Goal: Transaction & Acquisition: Purchase product/service

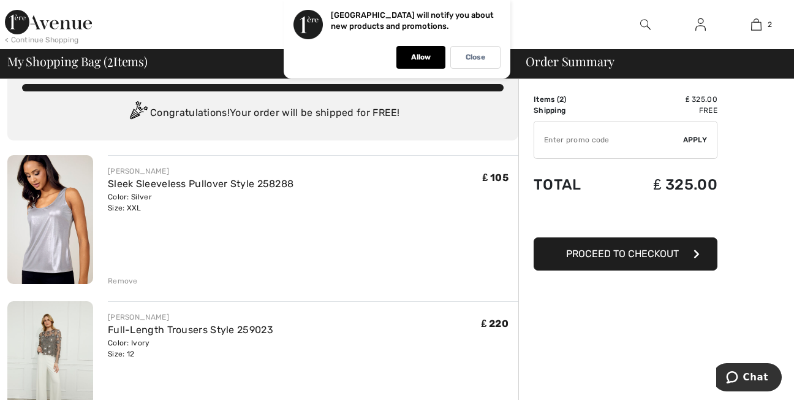
scroll to position [74, 0]
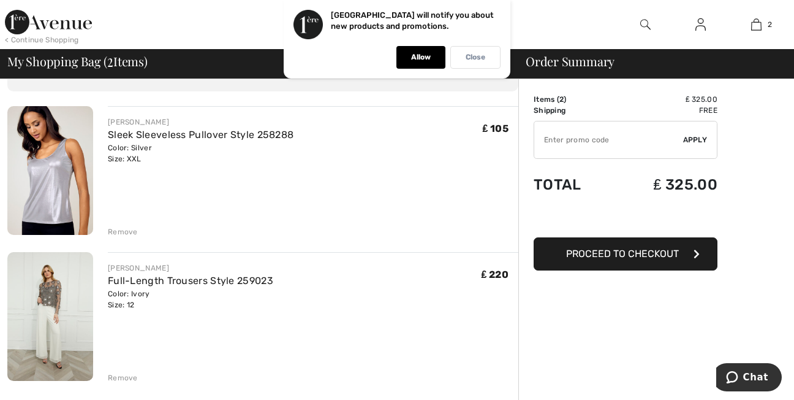
click at [475, 60] on p "Close" at bounding box center [476, 57] width 20 height 9
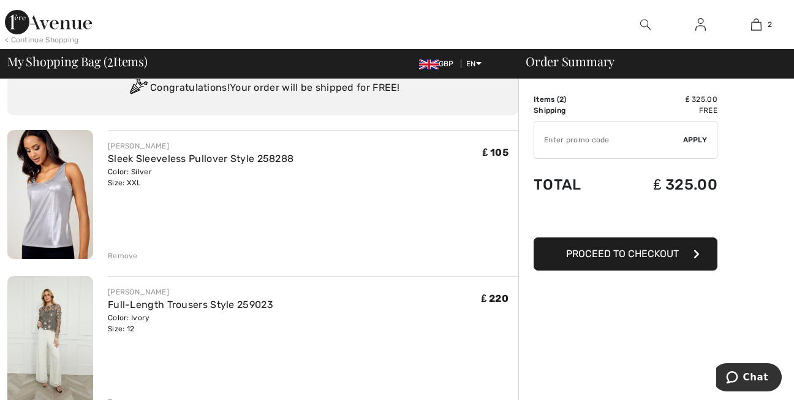
scroll to position [0, 0]
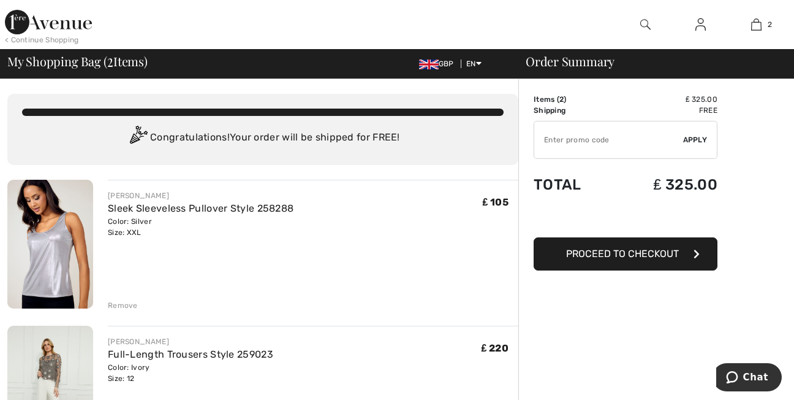
click at [606, 132] on input "TEXT" at bounding box center [608, 139] width 149 height 37
type input "EXTRA20"
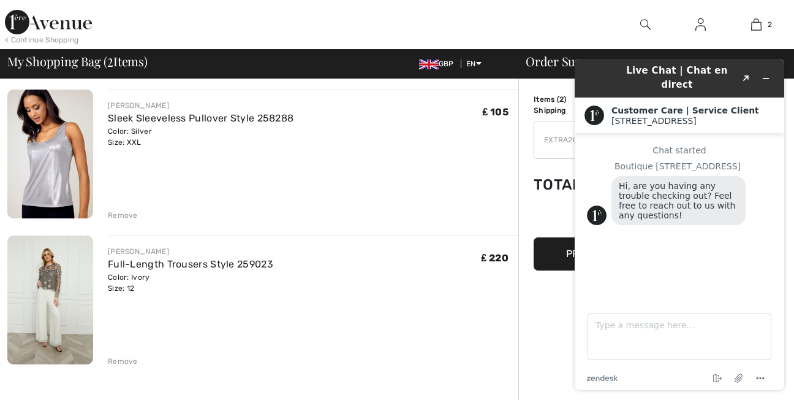
scroll to position [131, 0]
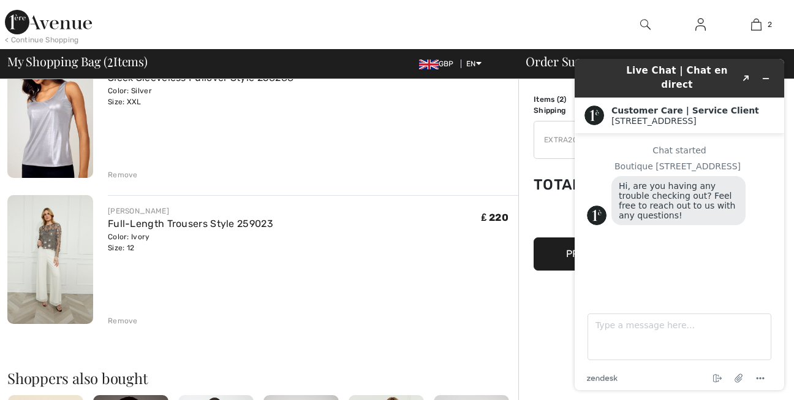
click at [118, 321] on div "Remove" at bounding box center [123, 320] width 30 height 11
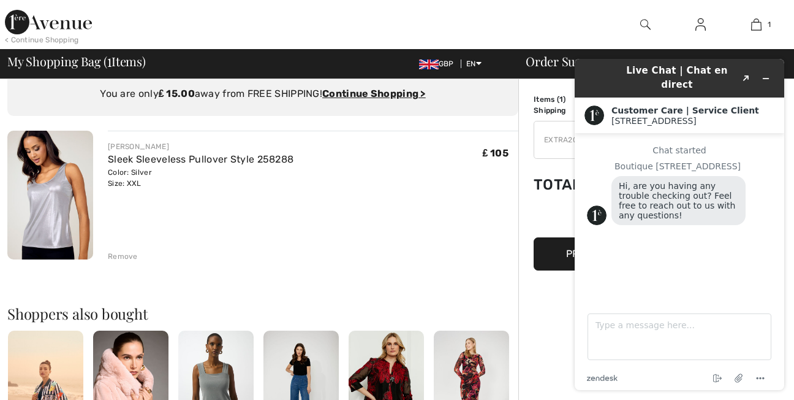
scroll to position [0, 0]
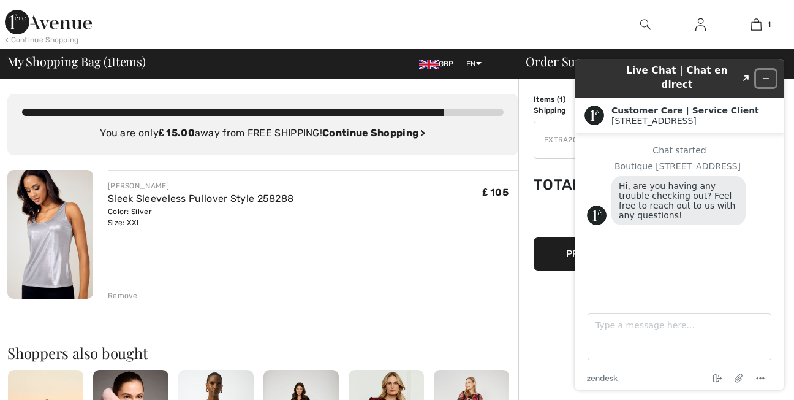
click at [767, 74] on icon "Minimize widget" at bounding box center [766, 78] width 9 height 9
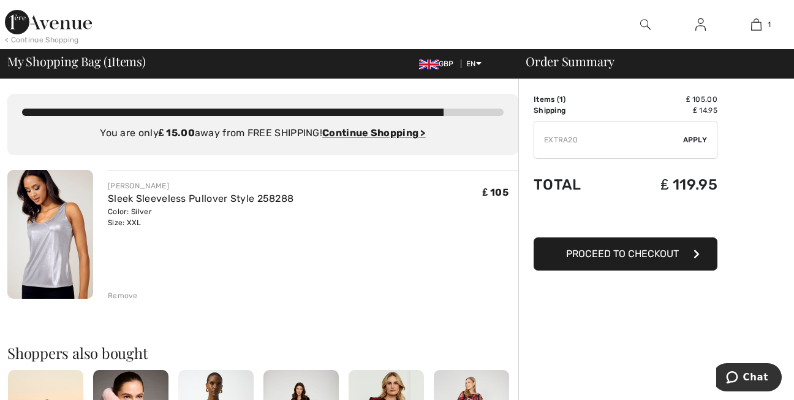
click at [690, 138] on span "Apply" at bounding box center [695, 139] width 25 height 11
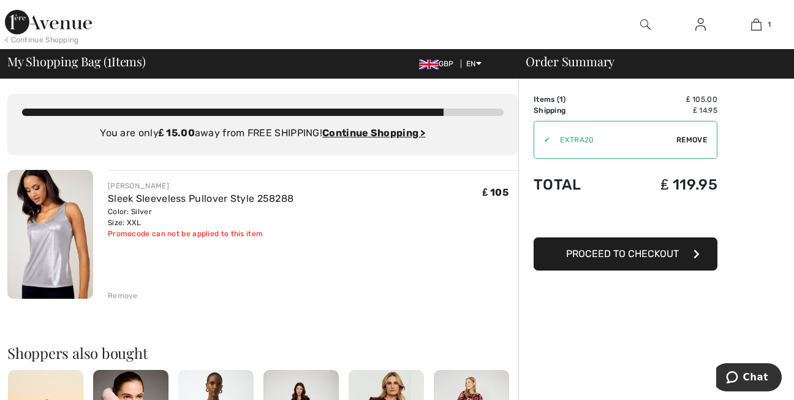
click at [63, 260] on img at bounding box center [50, 234] width 86 height 129
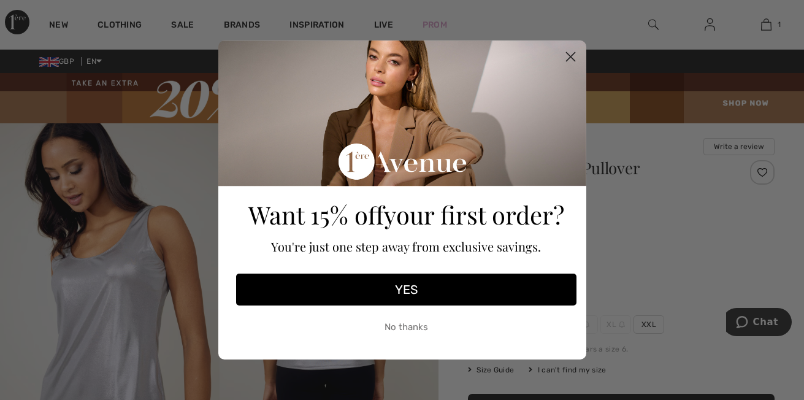
click at [570, 56] on circle "Close dialog" at bounding box center [570, 57] width 20 height 20
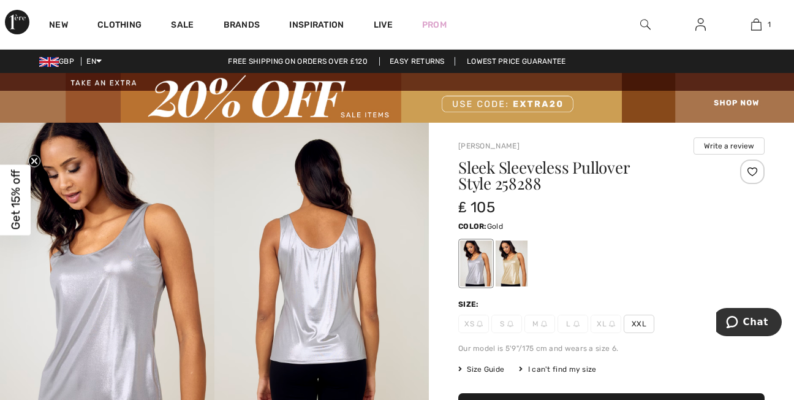
click at [507, 260] on div at bounding box center [512, 263] width 32 height 46
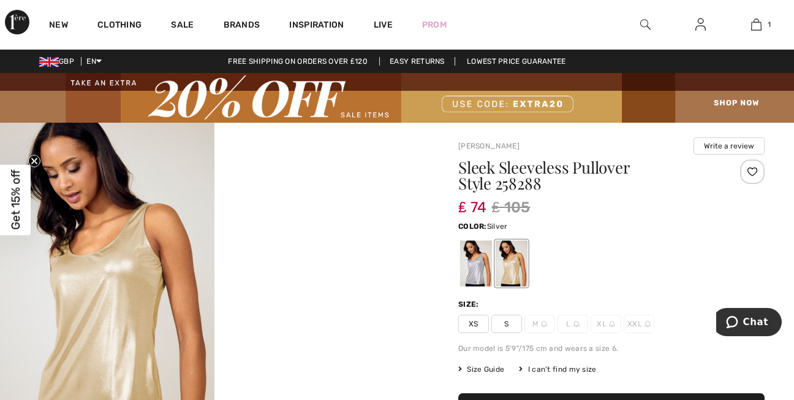
click at [476, 265] on div at bounding box center [476, 263] width 32 height 46
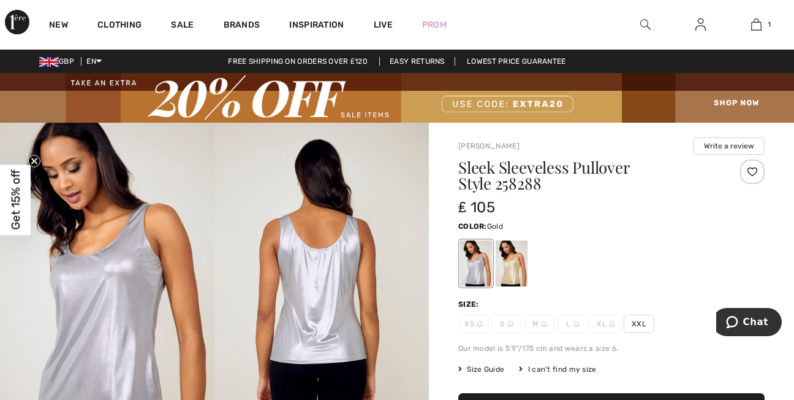
click at [512, 268] on div at bounding box center [512, 263] width 32 height 46
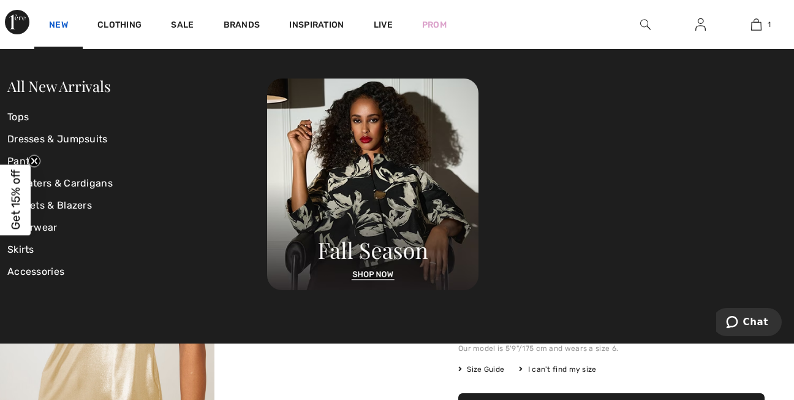
click at [61, 25] on link "New" at bounding box center [58, 26] width 19 height 13
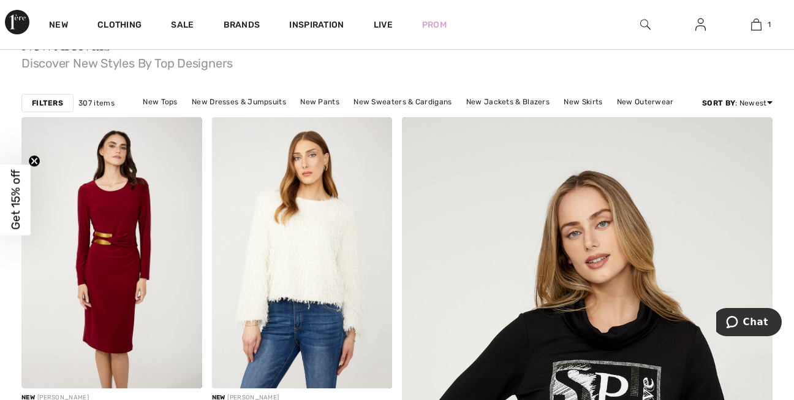
scroll to position [188, 0]
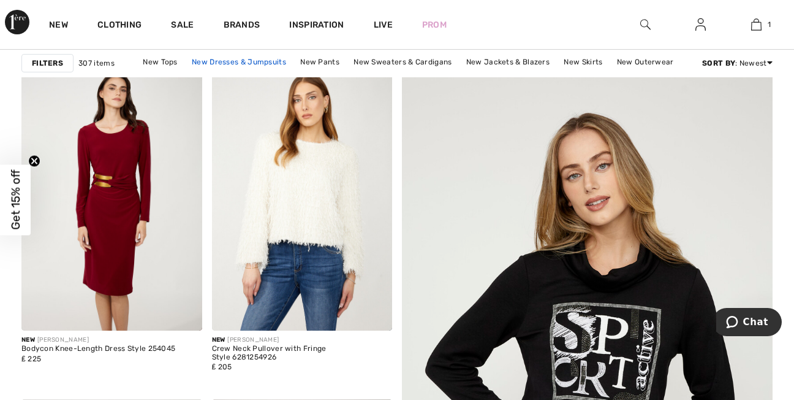
click at [234, 63] on link "New Dresses & Jumpsuits" at bounding box center [239, 62] width 107 height 16
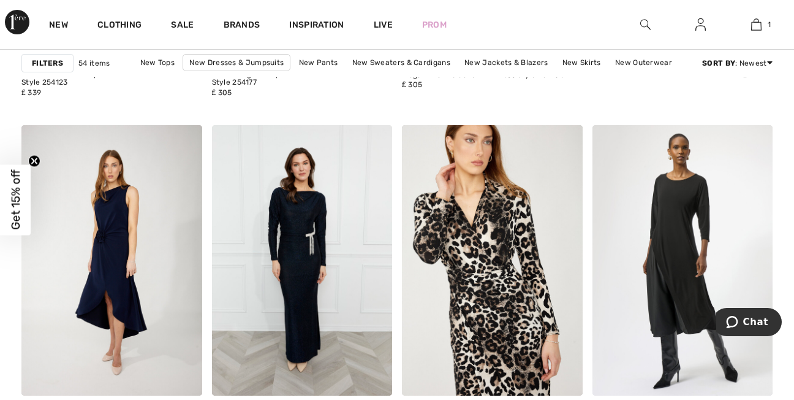
scroll to position [834, 0]
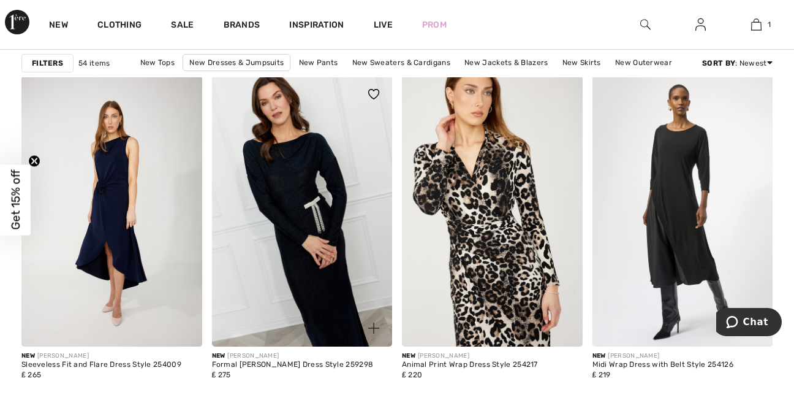
click at [302, 235] on img at bounding box center [302, 211] width 181 height 271
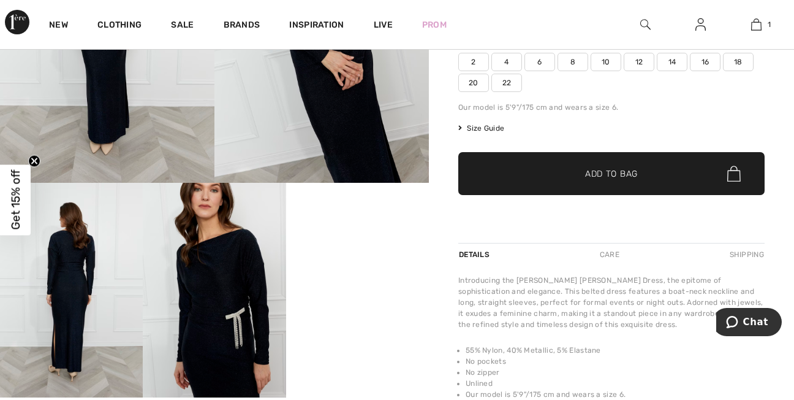
scroll to position [311, 0]
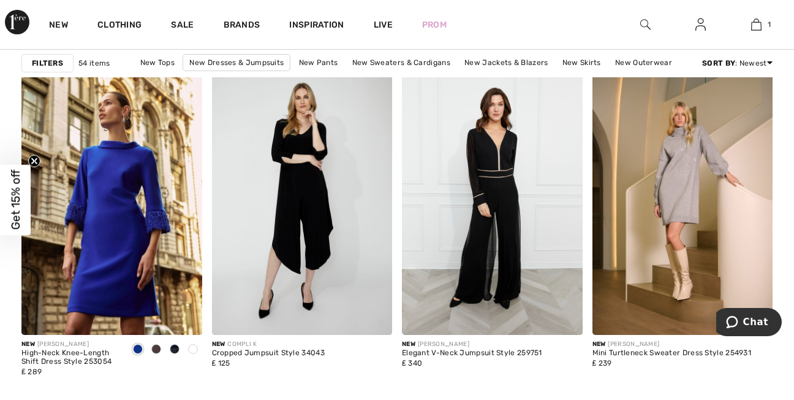
scroll to position [1169, 0]
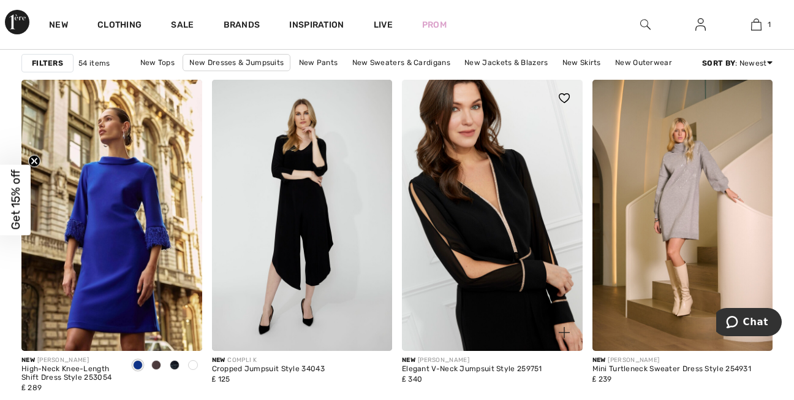
click at [499, 227] on img at bounding box center [492, 215] width 181 height 271
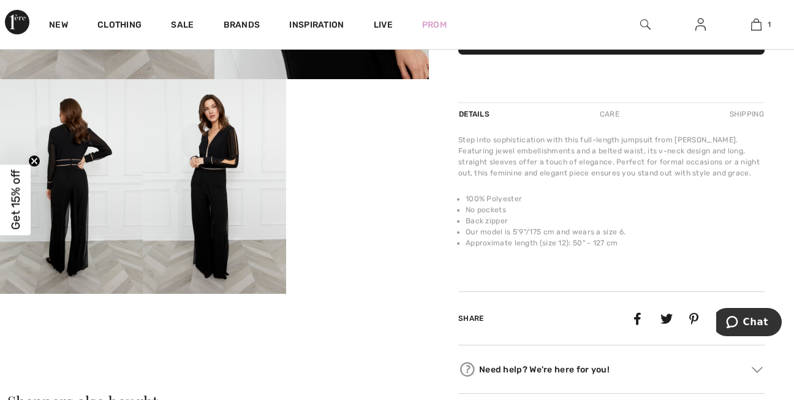
scroll to position [417, 0]
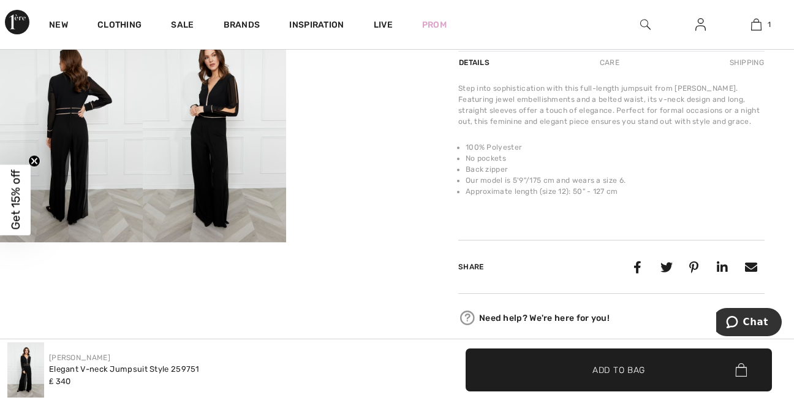
click at [347, 99] on video "Your browser does not support the video tag." at bounding box center [357, 64] width 143 height 72
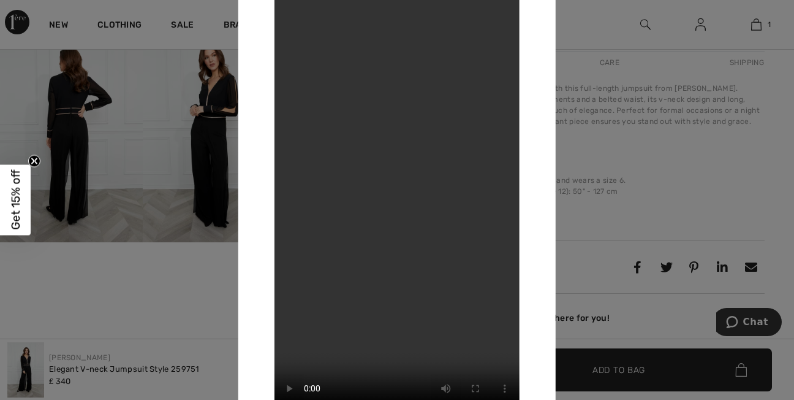
click at [344, 191] on video "Your browser does not support the video tag." at bounding box center [397, 200] width 245 height 436
click at [403, 184] on video "Your browser does not support the video tag." at bounding box center [397, 200] width 245 height 436
click at [188, 136] on div at bounding box center [397, 200] width 794 height 400
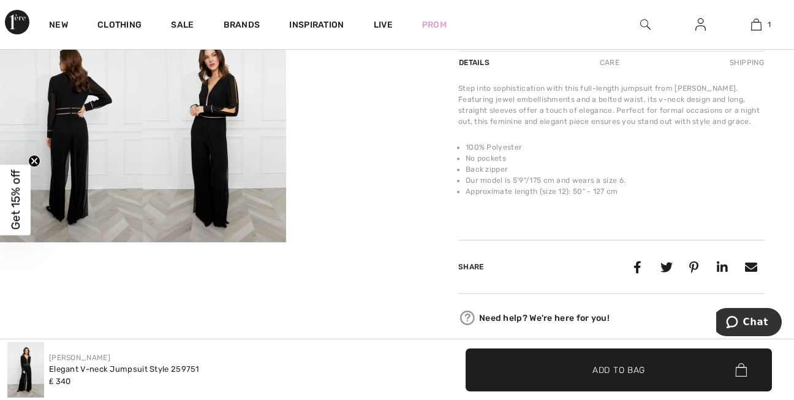
click at [218, 116] on img at bounding box center [214, 135] width 143 height 215
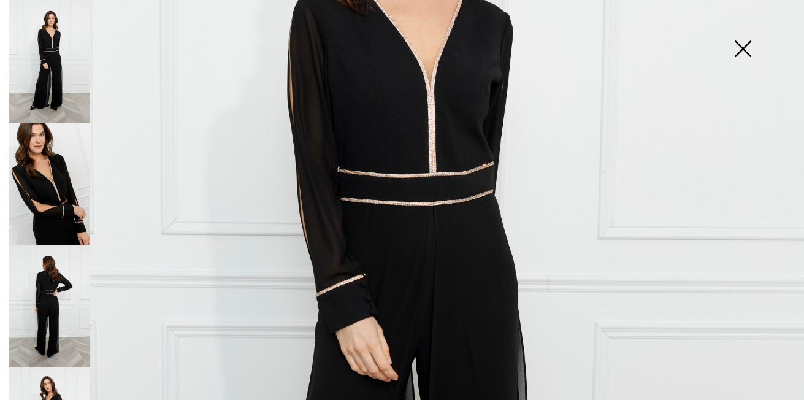
scroll to position [297, 0]
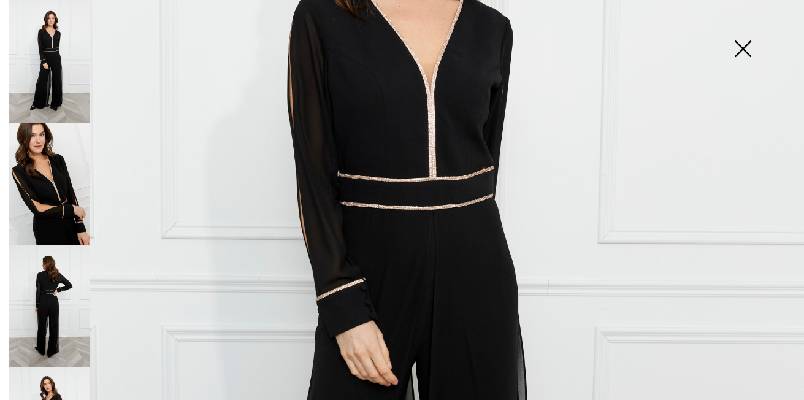
click at [48, 296] on img at bounding box center [50, 306] width 82 height 123
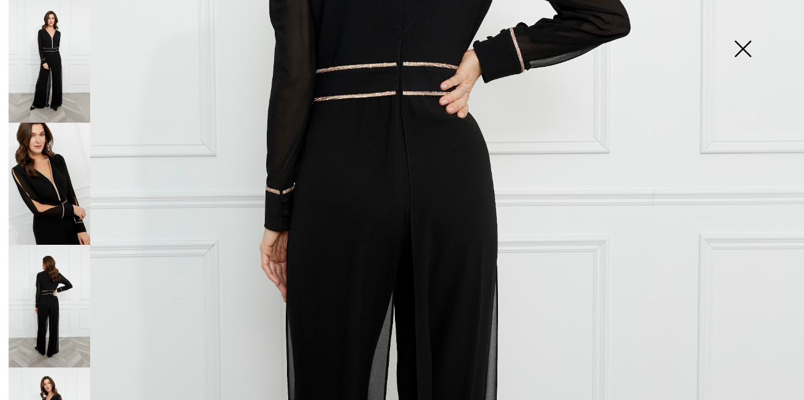
scroll to position [224, 0]
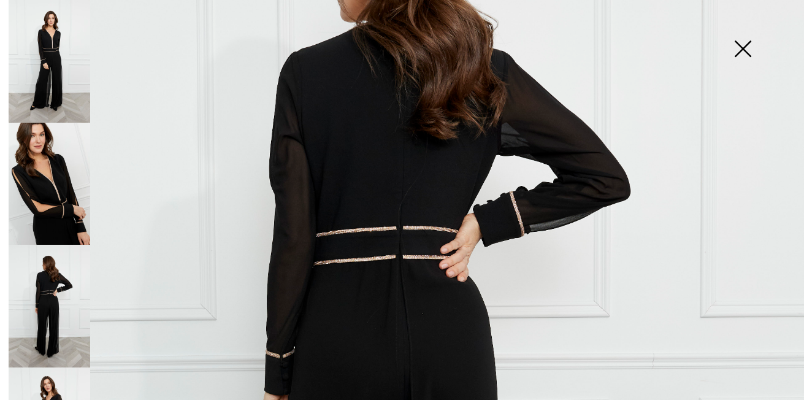
click at [741, 50] on img at bounding box center [742, 49] width 61 height 63
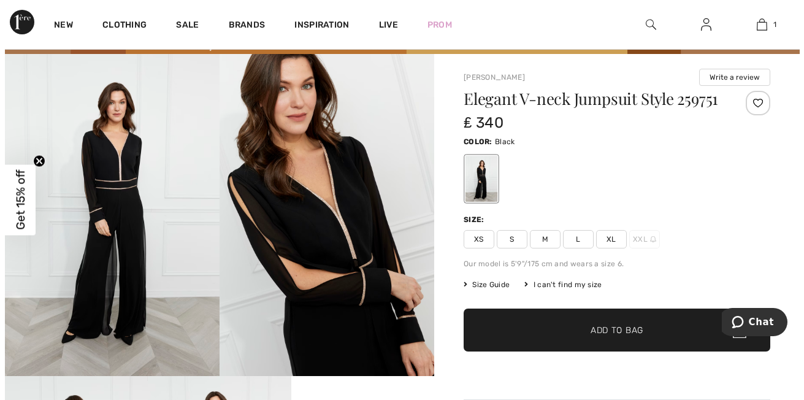
scroll to position [53, 0]
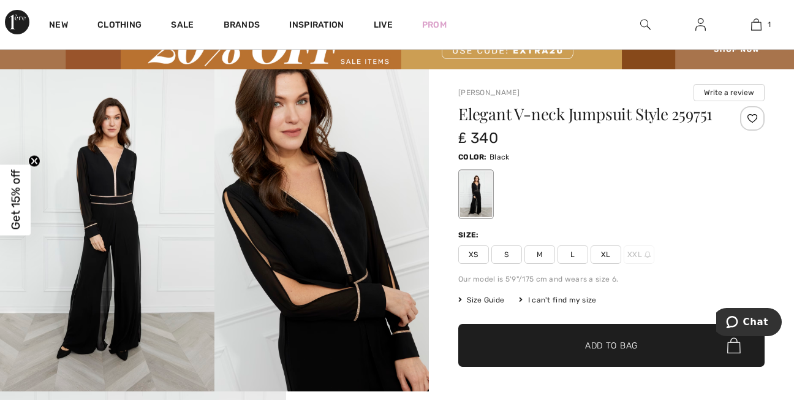
click at [336, 234] on img at bounding box center [322, 230] width 215 height 322
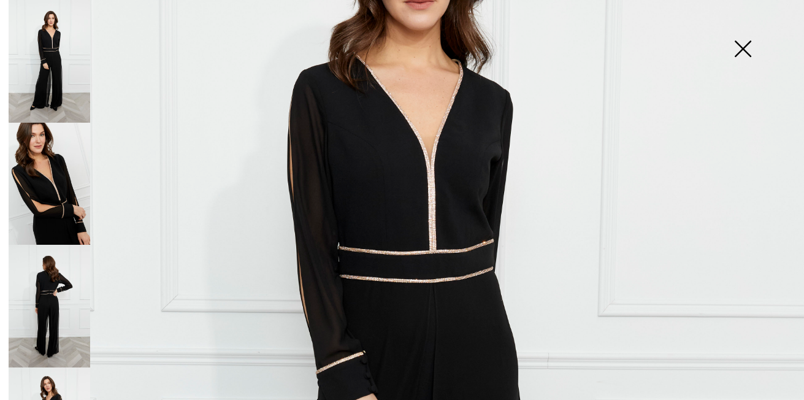
click at [336, 234] on img at bounding box center [402, 379] width 804 height 1206
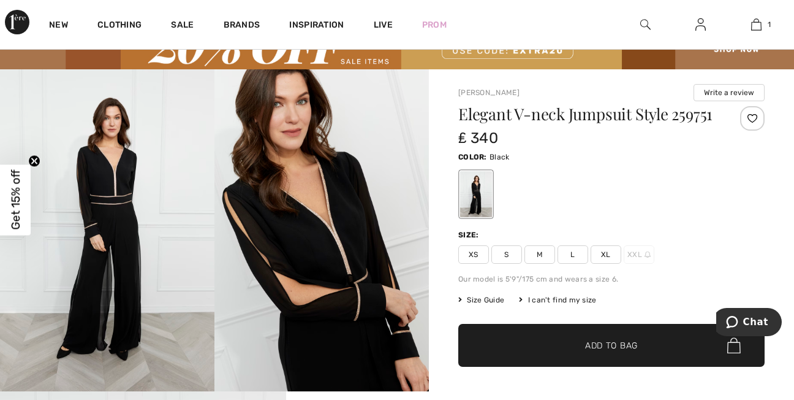
click at [336, 234] on img at bounding box center [322, 230] width 215 height 322
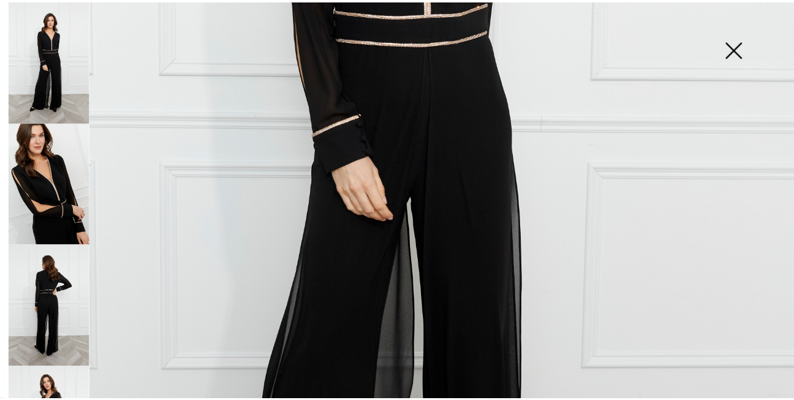
scroll to position [236, 0]
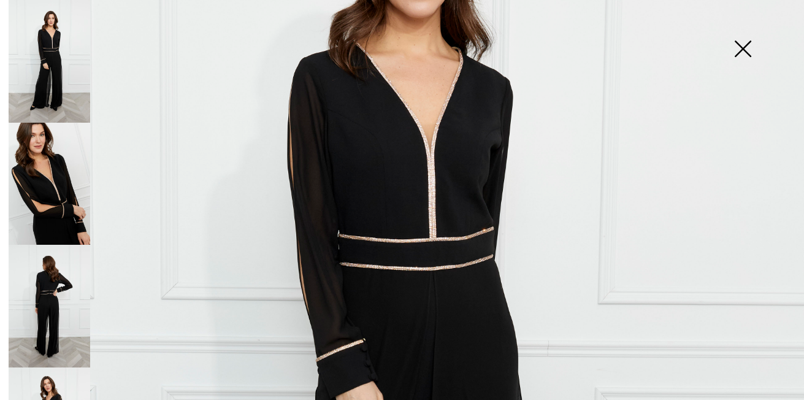
click at [740, 46] on img at bounding box center [742, 49] width 61 height 63
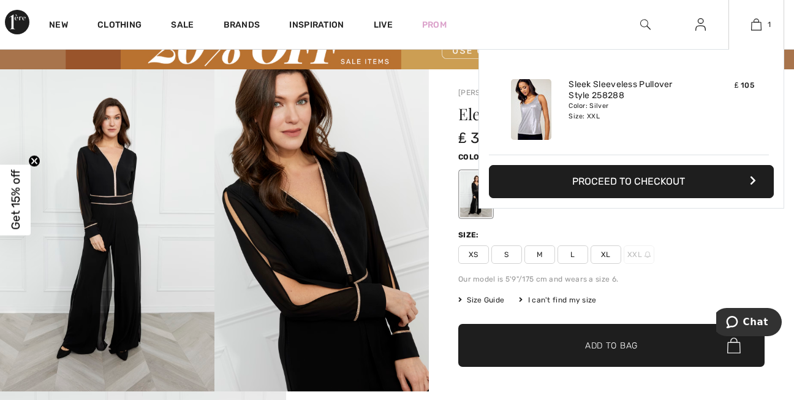
click at [601, 253] on div "Added to Bag Frank Lyman Sleek Sleeveless Pullover Style 258288 ₤ 105 Color: Si…" at bounding box center [632, 158] width 306 height 218
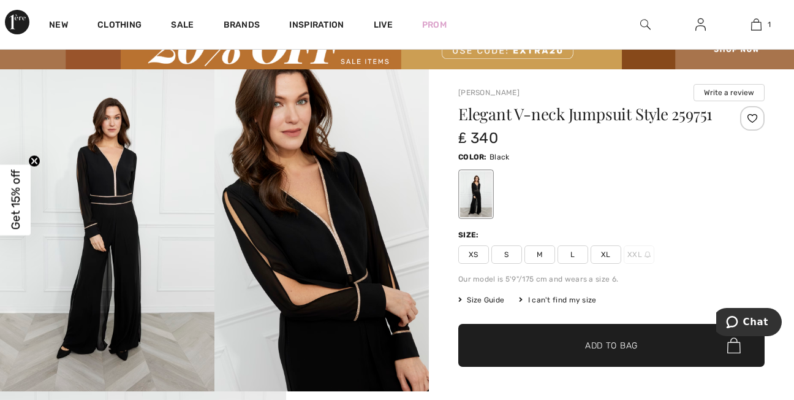
click at [610, 256] on span "XL" at bounding box center [606, 254] width 31 height 18
click at [596, 338] on span "✔ Added to Bag Add to Bag" at bounding box center [611, 345] width 306 height 43
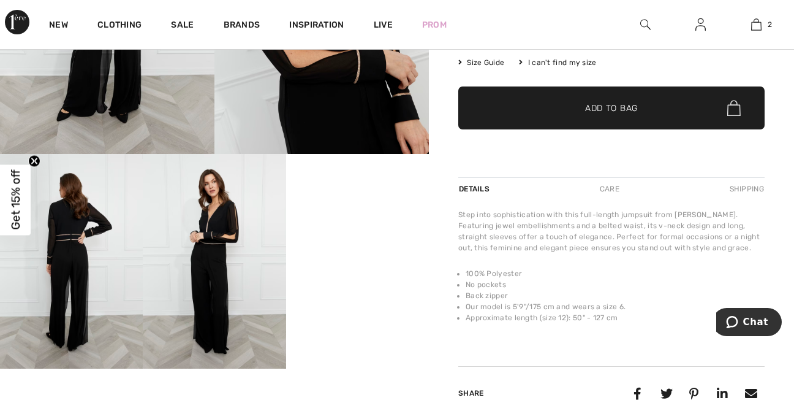
scroll to position [315, 0]
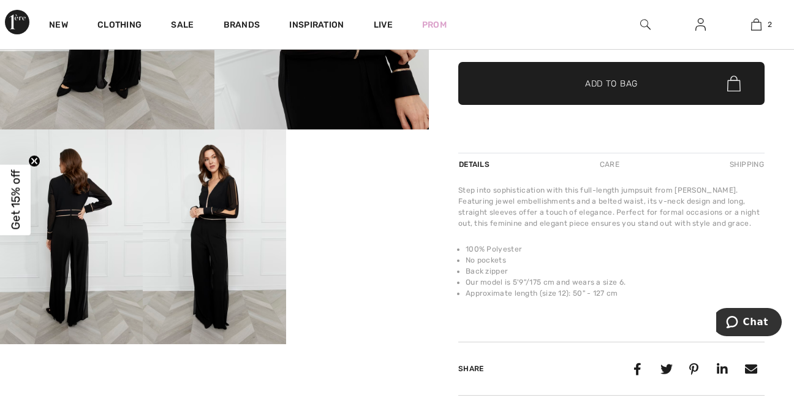
click at [82, 238] on img at bounding box center [71, 236] width 143 height 215
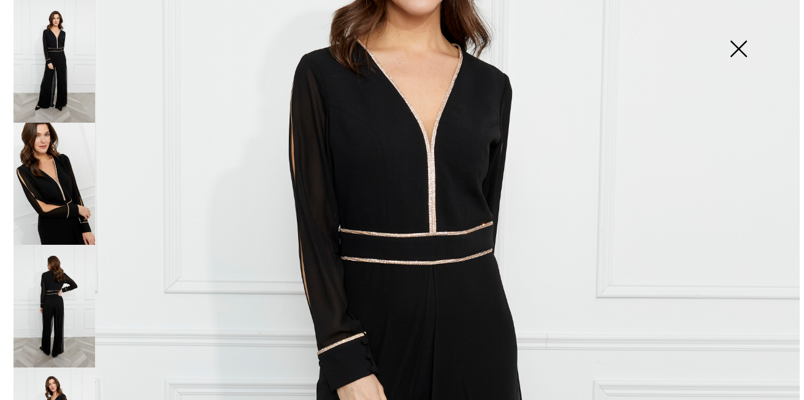
scroll to position [316, 0]
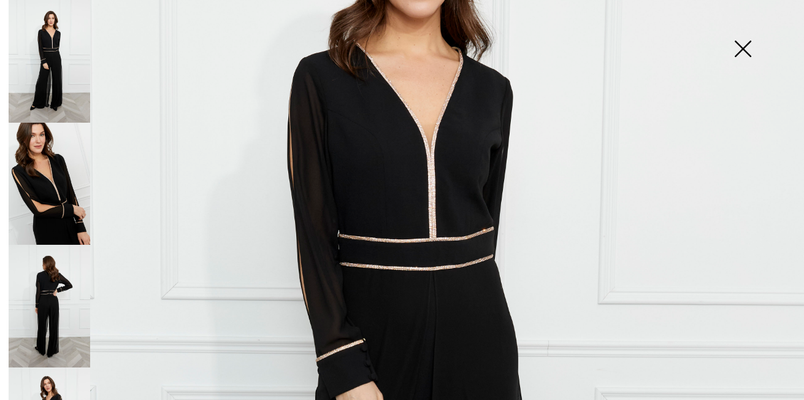
click at [471, 214] on img at bounding box center [402, 367] width 804 height 1206
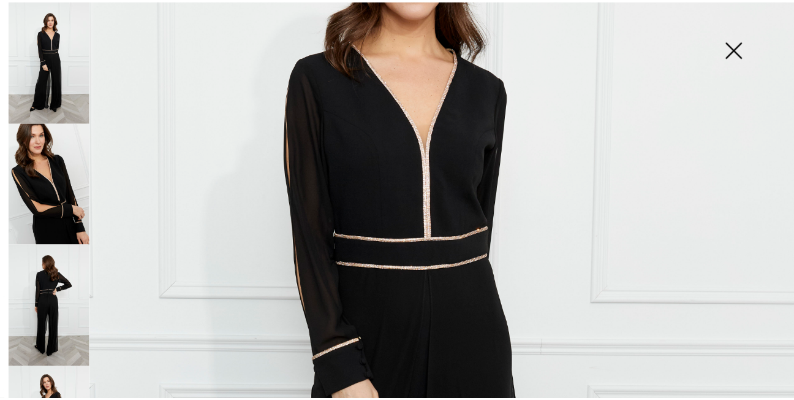
scroll to position [315, 0]
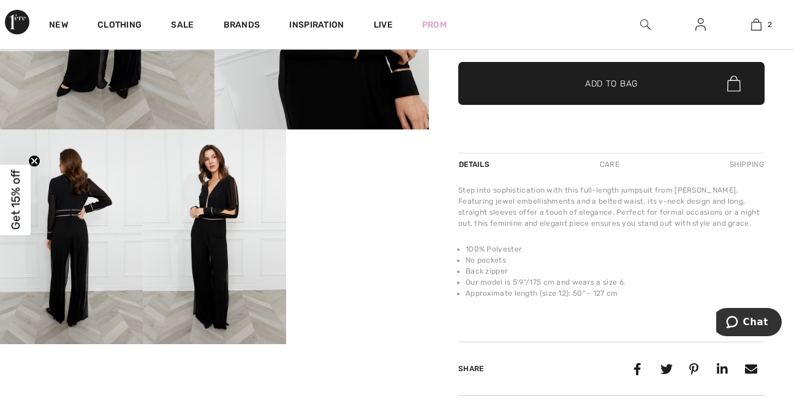
click at [368, 201] on video "Your browser does not support the video tag." at bounding box center [357, 165] width 143 height 72
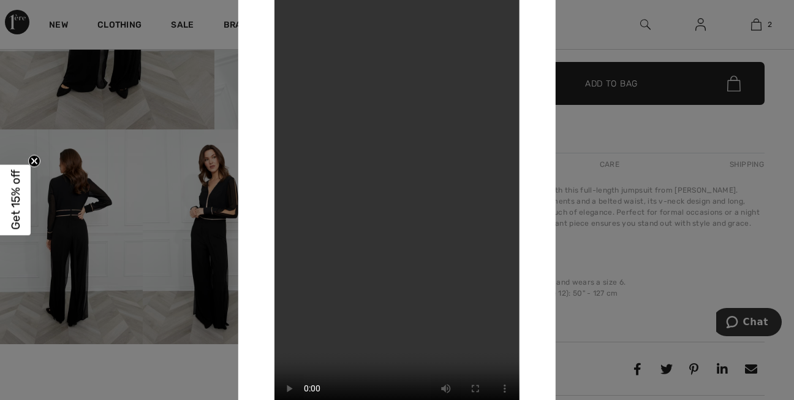
click at [598, 23] on div at bounding box center [397, 200] width 794 height 400
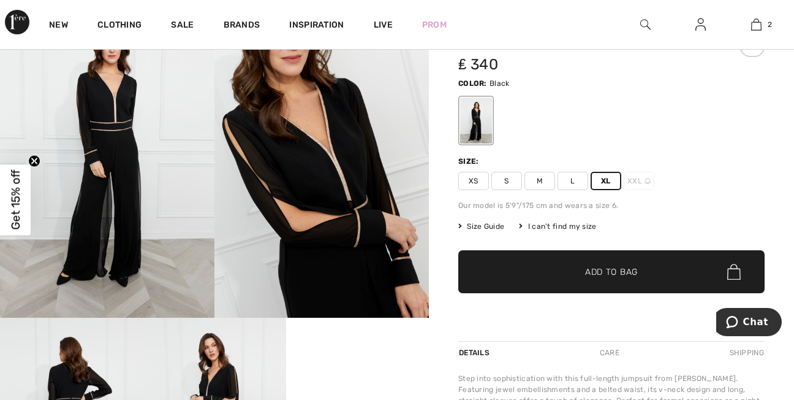
scroll to position [110, 0]
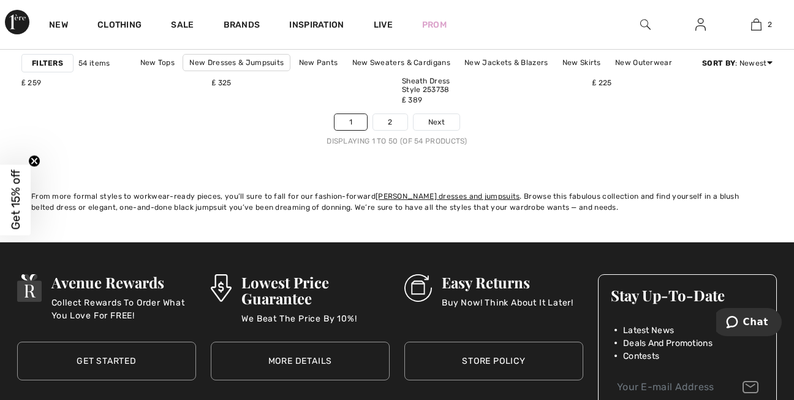
scroll to position [5344, 0]
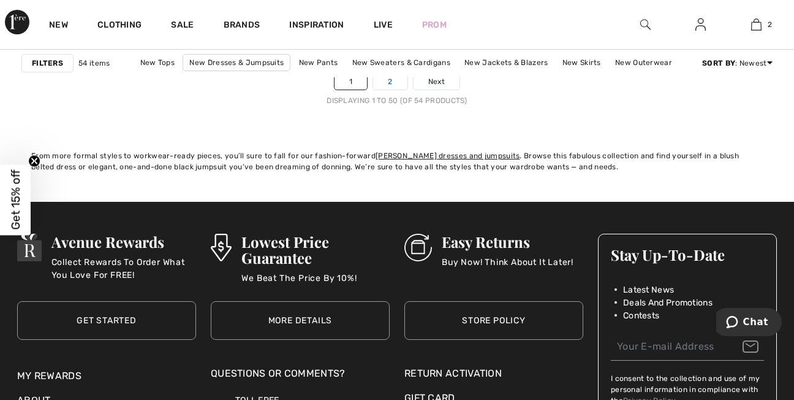
click at [380, 79] on link "2" at bounding box center [390, 82] width 34 height 16
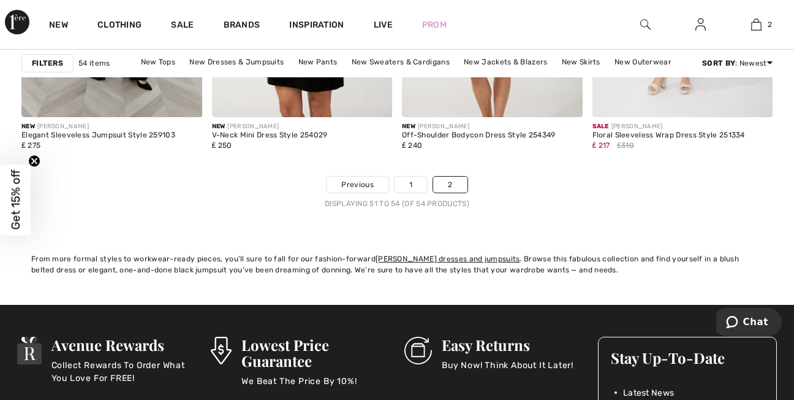
scroll to position [294, 0]
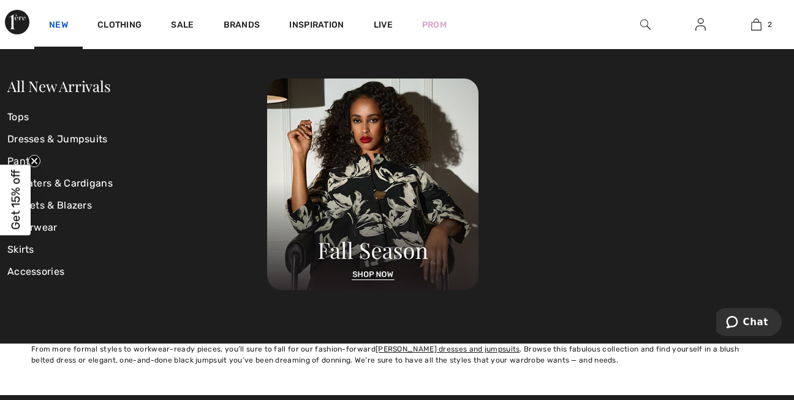
click at [53, 26] on link "New" at bounding box center [58, 26] width 19 height 13
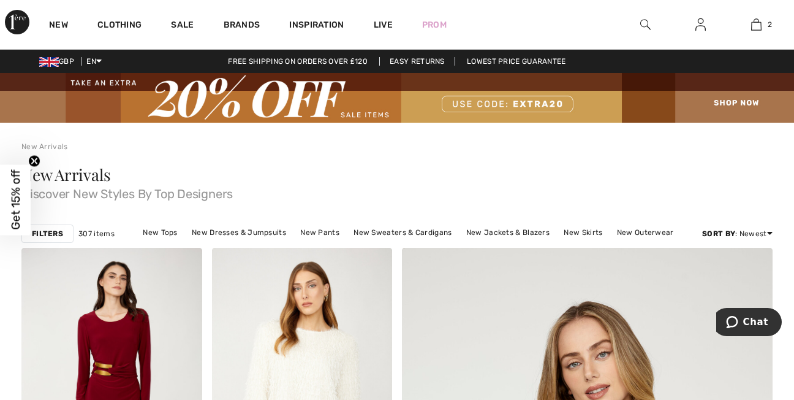
click at [37, 236] on strong "Filters" at bounding box center [47, 233] width 31 height 11
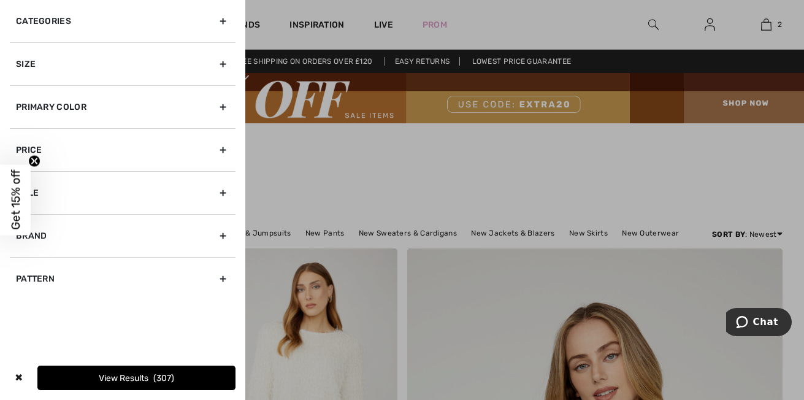
click at [290, 146] on div at bounding box center [402, 200] width 804 height 400
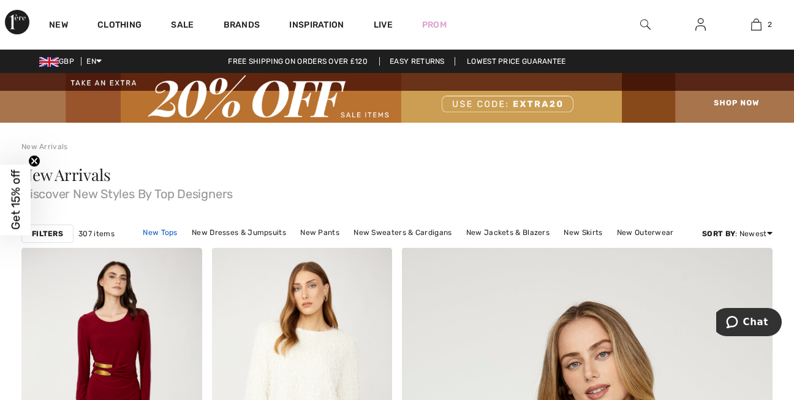
click at [158, 229] on link "New Tops" at bounding box center [160, 232] width 47 height 16
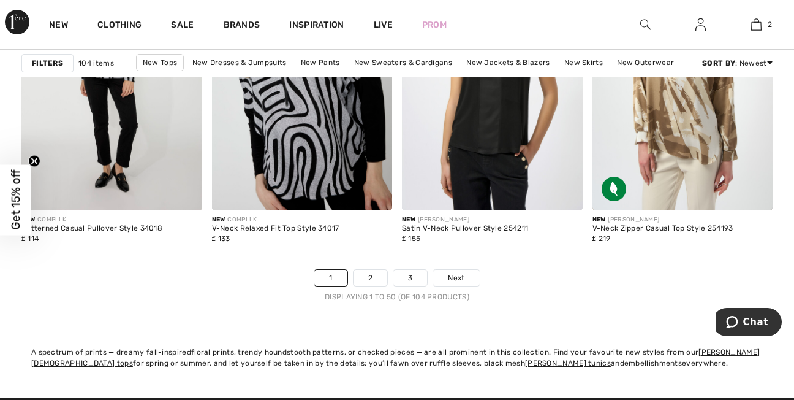
scroll to position [5246, 0]
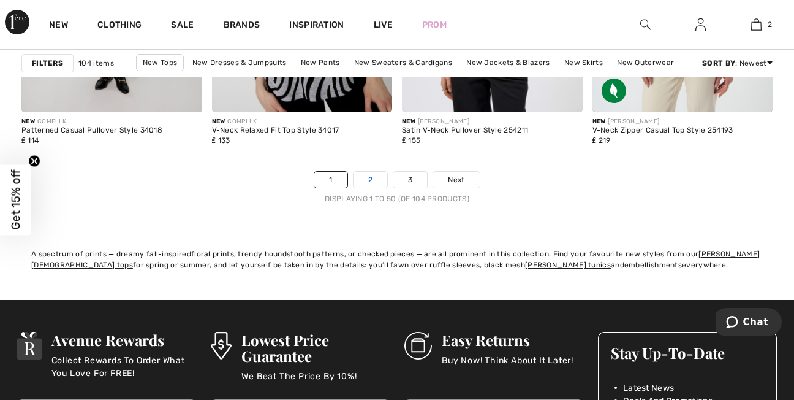
click at [369, 180] on link "2" at bounding box center [371, 180] width 34 height 16
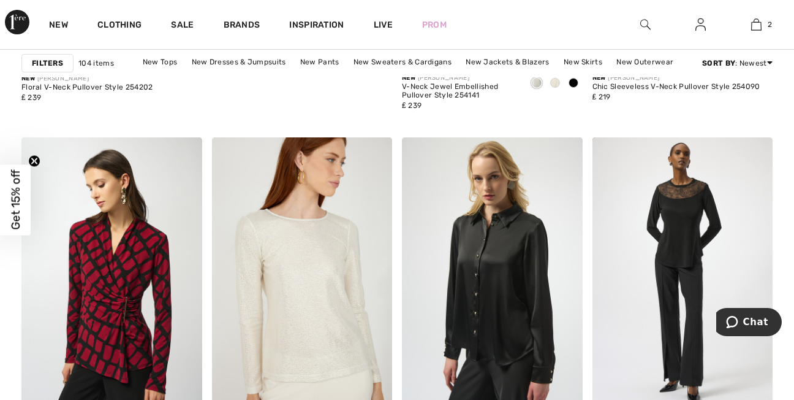
scroll to position [3505, 0]
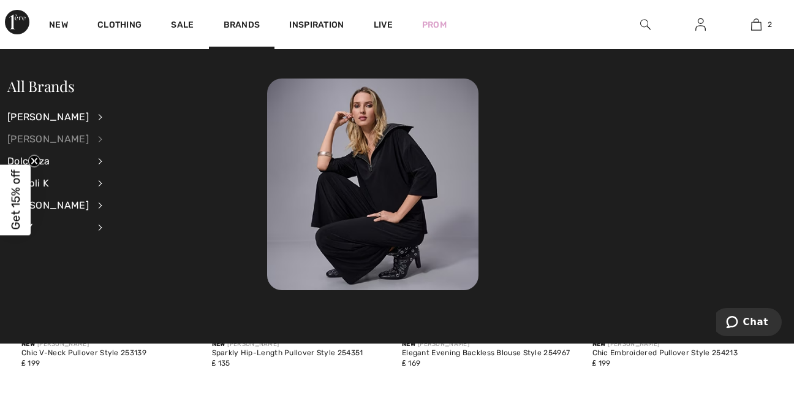
click at [65, 139] on div "[PERSON_NAME]" at bounding box center [48, 139] width 82 height 22
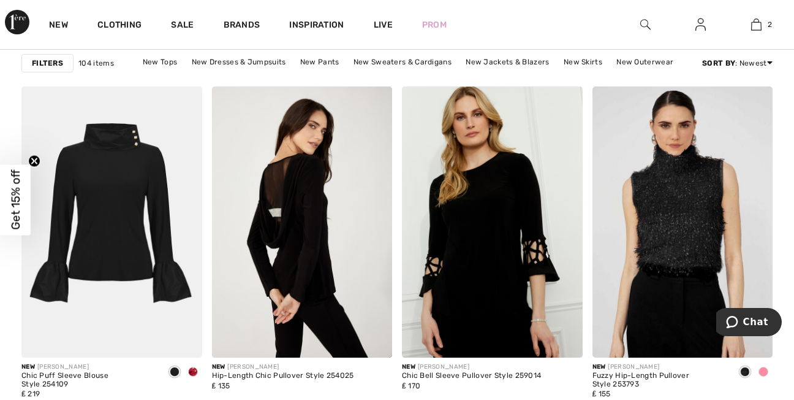
scroll to position [4363, 0]
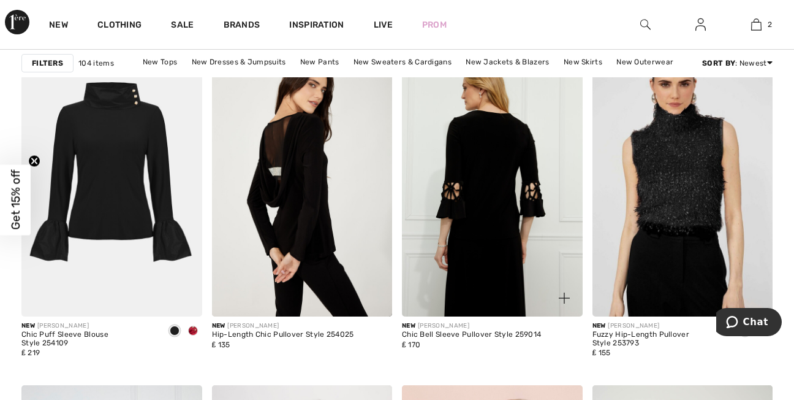
click at [501, 236] on img at bounding box center [492, 180] width 181 height 271
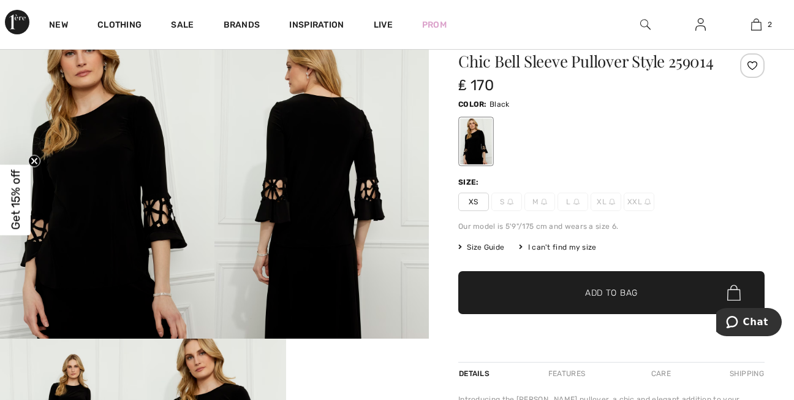
scroll to position [131, 0]
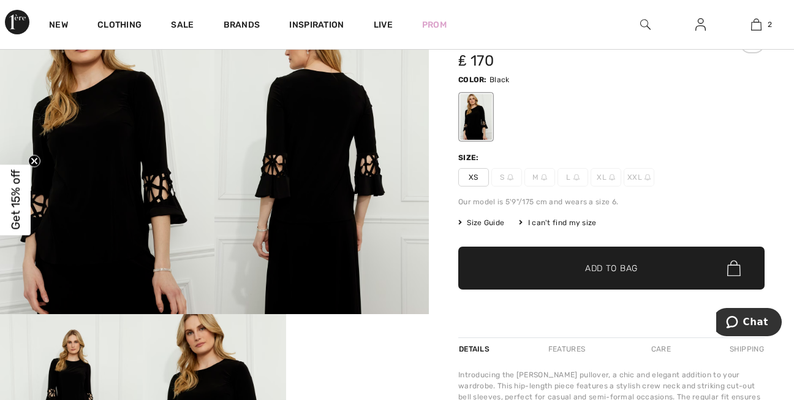
click at [478, 186] on span "XS" at bounding box center [473, 177] width 31 height 18
click at [608, 276] on span "✔ Added to Bag Add to Bag" at bounding box center [611, 267] width 306 height 43
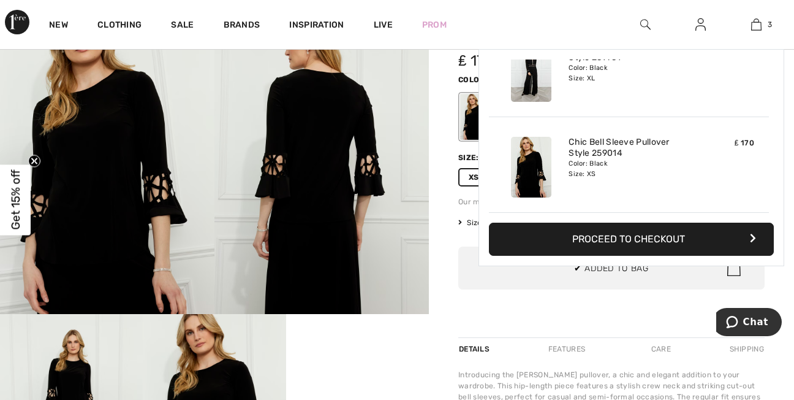
scroll to position [0, 0]
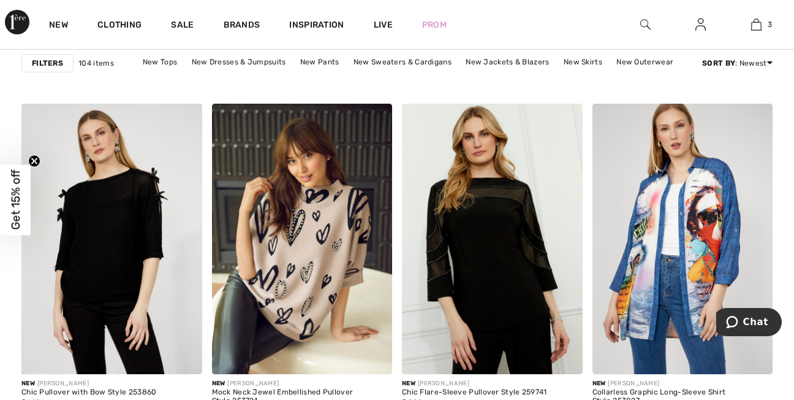
scroll to position [5050, 0]
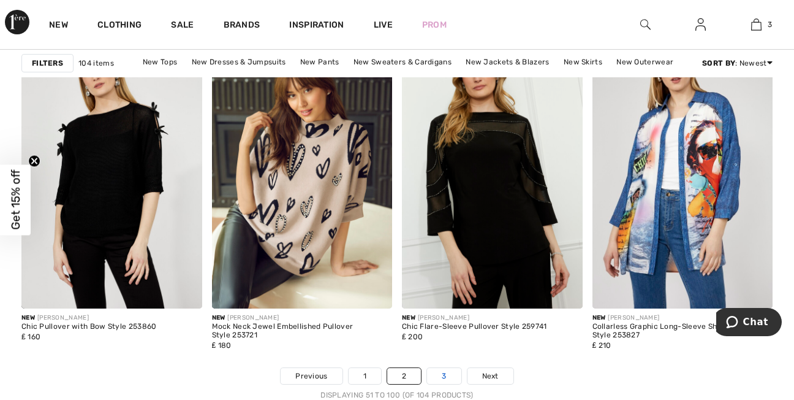
click at [441, 377] on link "3" at bounding box center [444, 376] width 34 height 16
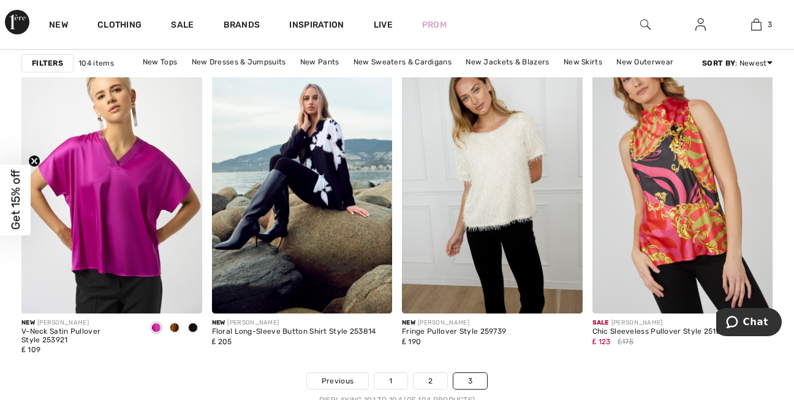
scroll to position [253, 0]
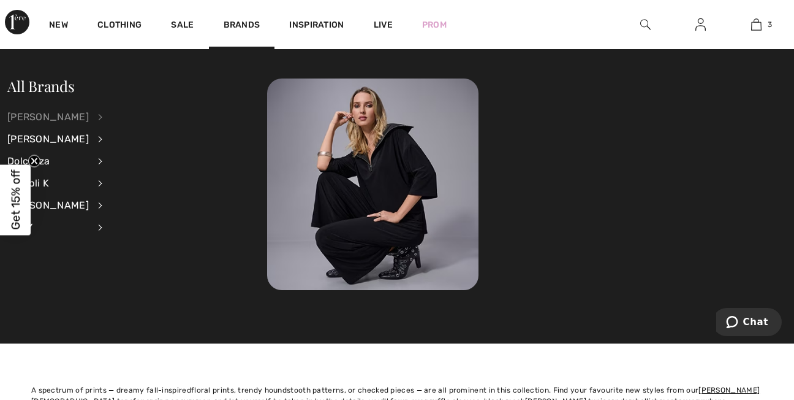
click at [69, 115] on div "[PERSON_NAME]" at bounding box center [48, 117] width 82 height 22
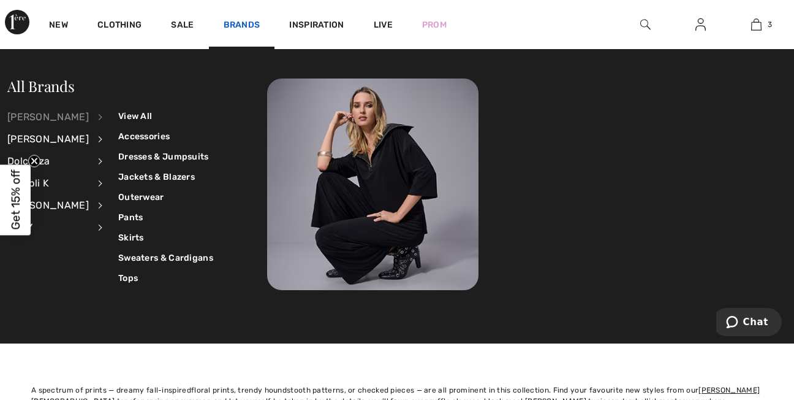
click at [243, 20] on link "Brands" at bounding box center [242, 26] width 37 height 13
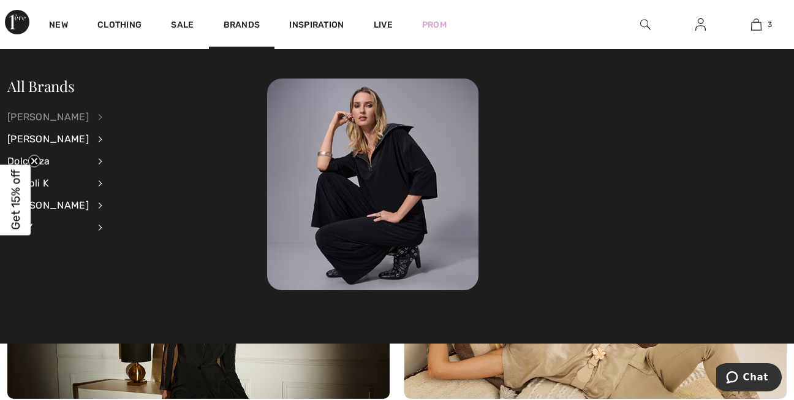
click at [57, 116] on div "[PERSON_NAME]" at bounding box center [48, 117] width 82 height 22
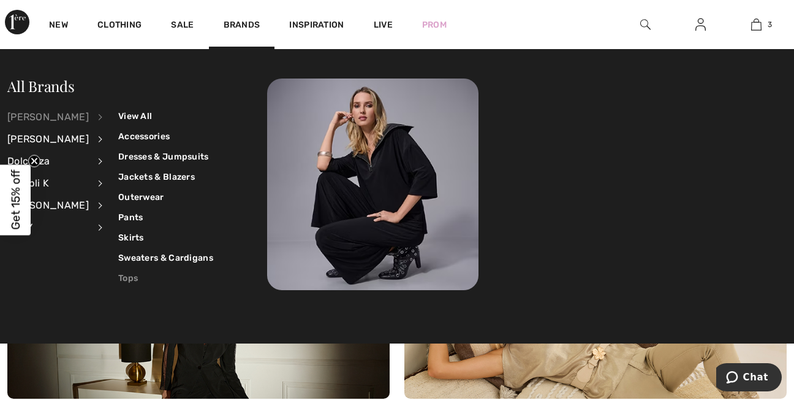
click at [123, 276] on link "Tops" at bounding box center [165, 278] width 95 height 20
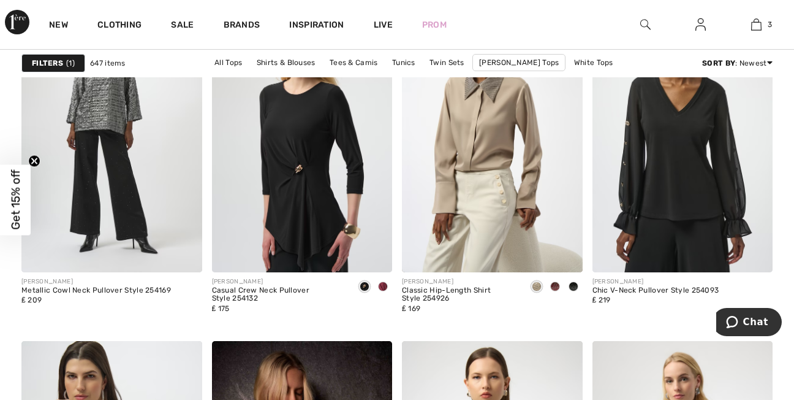
scroll to position [4658, 0]
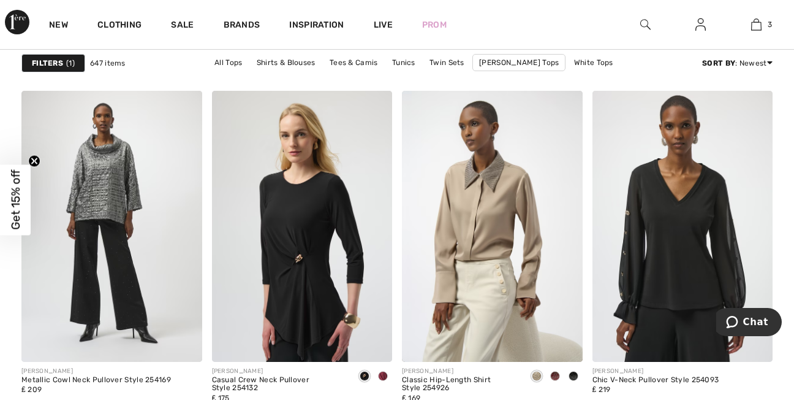
click at [548, 37] on div "New Clothing Sale Brands Inspiration Live Prom 3 Added to Bag Frank Lyman Sleek…" at bounding box center [397, 24] width 794 height 49
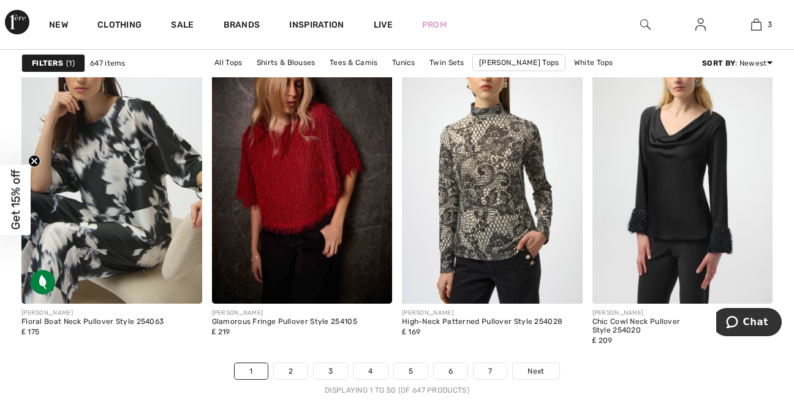
scroll to position [5066, 0]
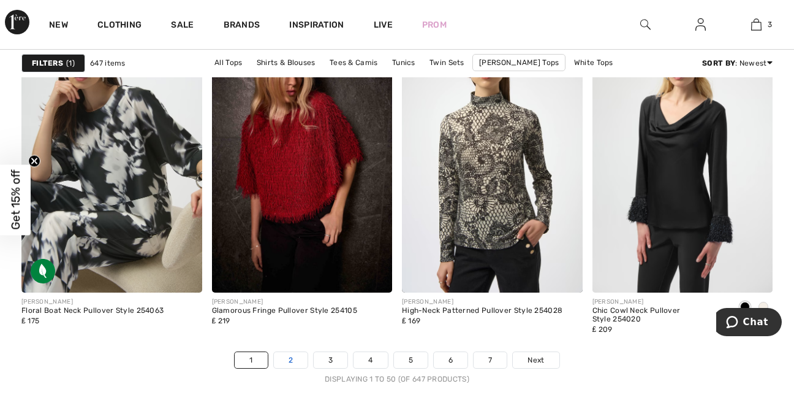
click at [286, 364] on link "2" at bounding box center [291, 360] width 34 height 16
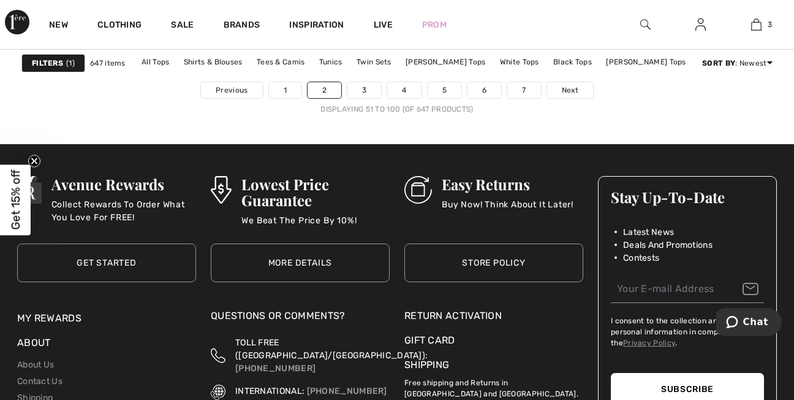
scroll to position [5237, 0]
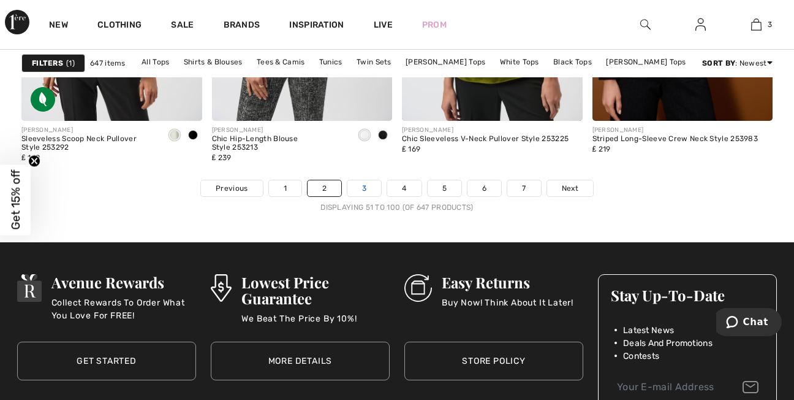
click at [365, 191] on link "3" at bounding box center [365, 188] width 34 height 16
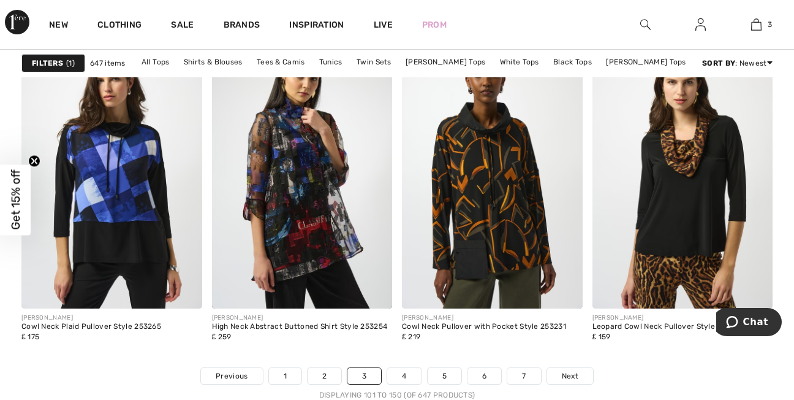
scroll to position [5074, 0]
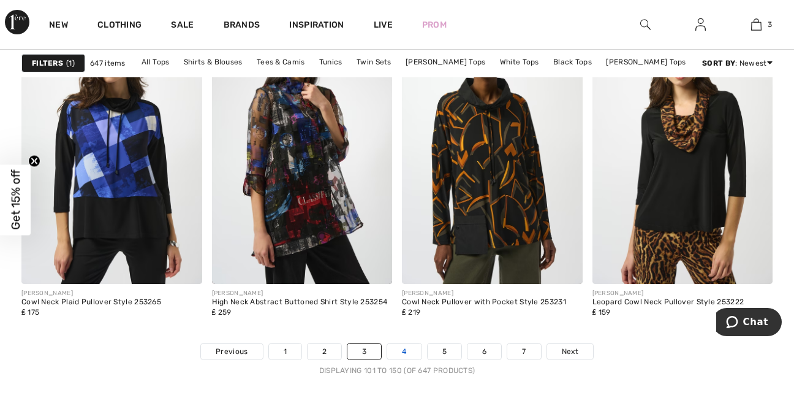
click at [405, 348] on link "4" at bounding box center [404, 351] width 34 height 16
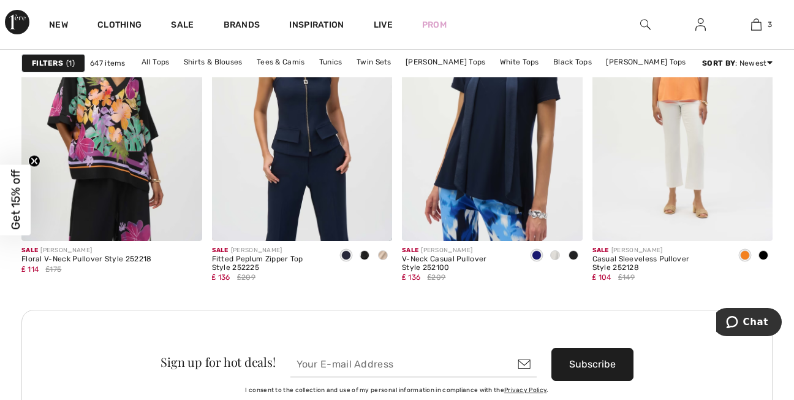
scroll to position [3979, 0]
